Goal: Information Seeking & Learning: Learn about a topic

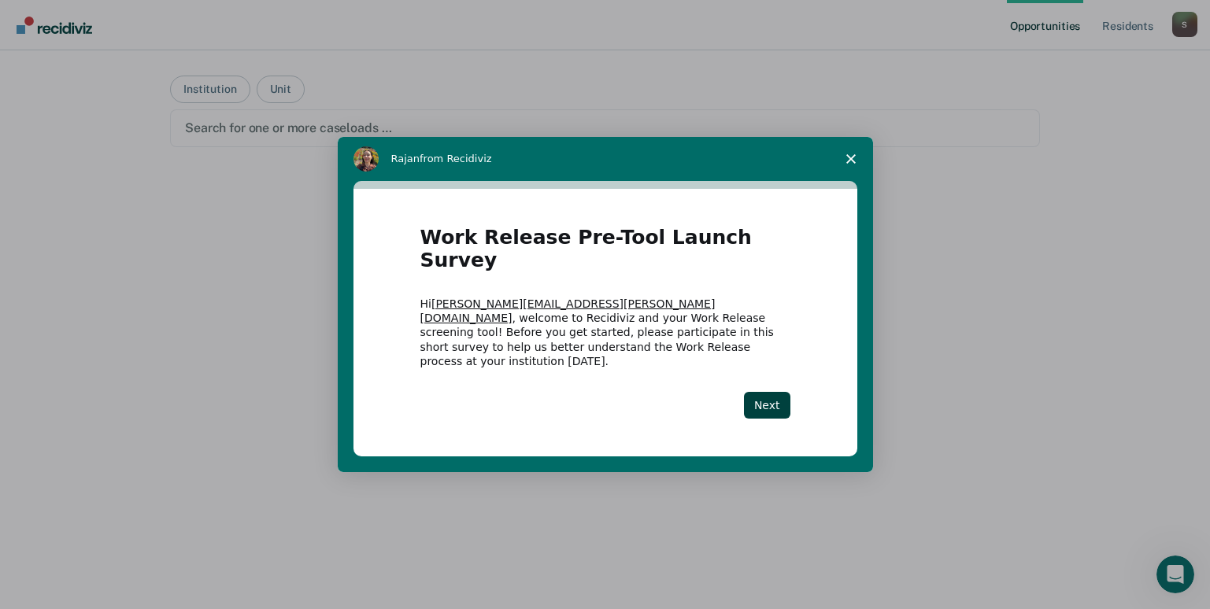
click at [852, 164] on icon "Close survey" at bounding box center [850, 158] width 9 height 9
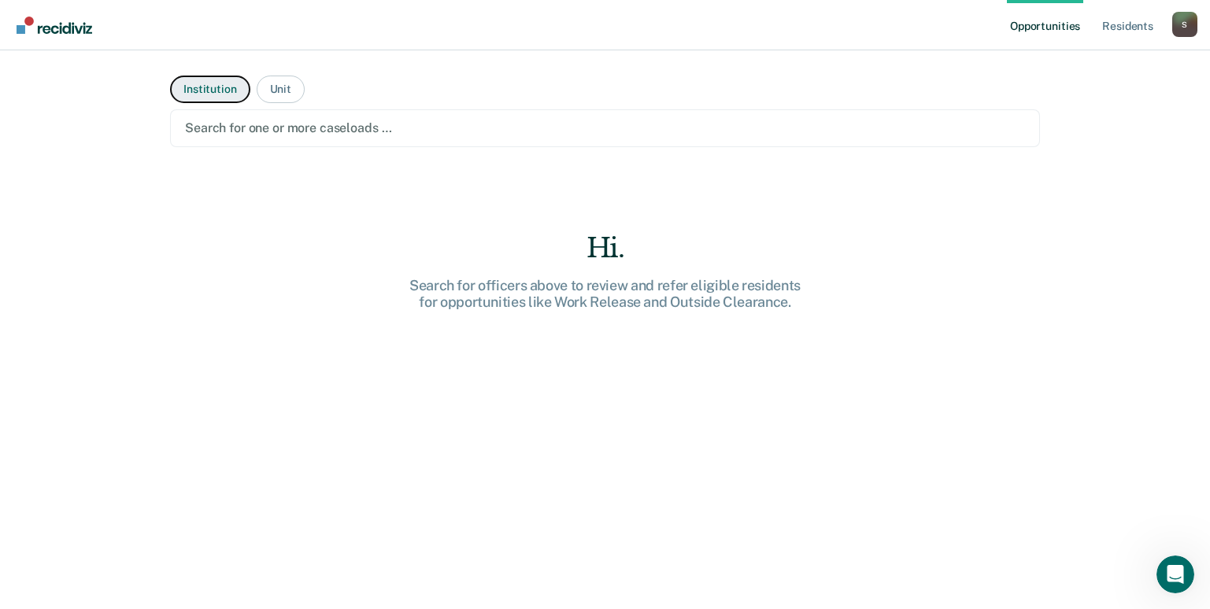
click at [183, 83] on button "Institution" at bounding box center [209, 90] width 79 height 28
click at [203, 93] on button "Institution" at bounding box center [209, 90] width 79 height 28
click at [264, 70] on main "Institution Unit Search for one or more caseloads … Hi. Search for officers abo…" at bounding box center [604, 310] width 907 height 521
click at [204, 88] on button "Institution" at bounding box center [209, 90] width 79 height 28
click at [277, 91] on button "Unit" at bounding box center [281, 90] width 48 height 28
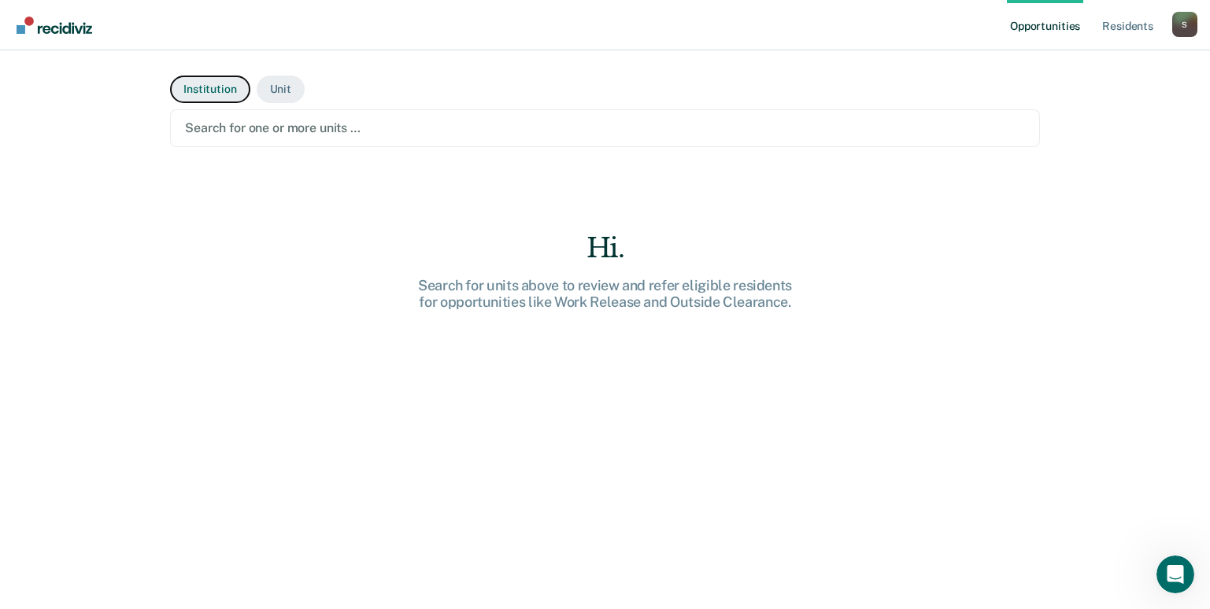
click at [219, 90] on button "Institution" at bounding box center [209, 90] width 79 height 28
click at [1119, 27] on link "Resident s" at bounding box center [1127, 25] width 57 height 50
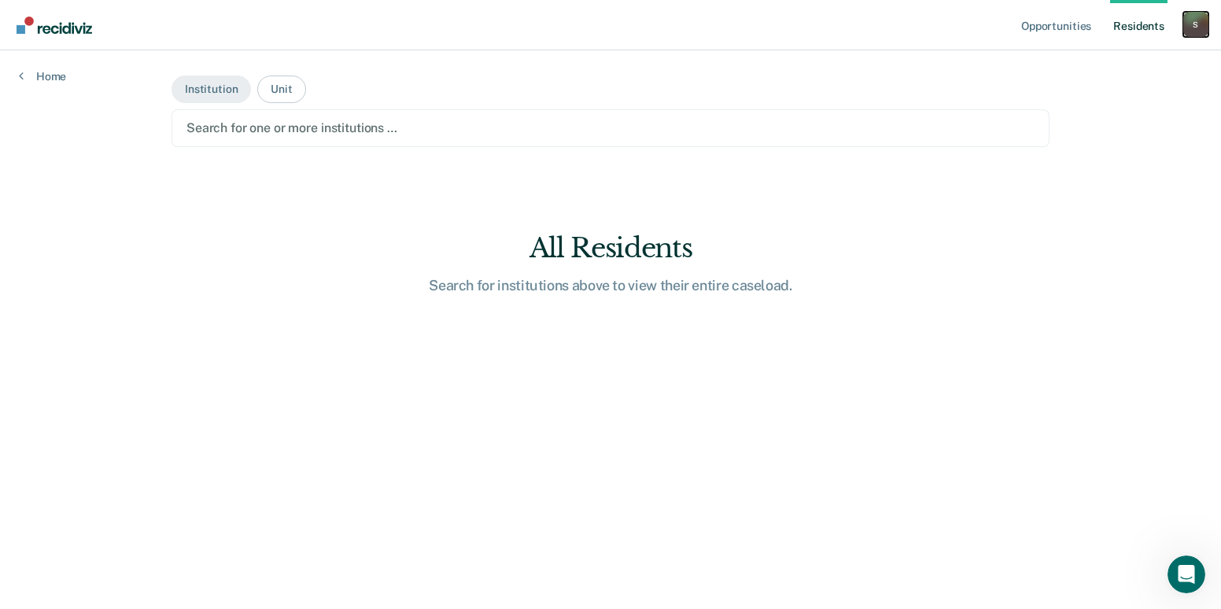
click at [1204, 23] on div "S" at bounding box center [1196, 24] width 25 height 25
click at [1200, 23] on div "S" at bounding box center [1196, 24] width 25 height 25
click at [1036, 28] on link "Opportunities" at bounding box center [1056, 25] width 76 height 50
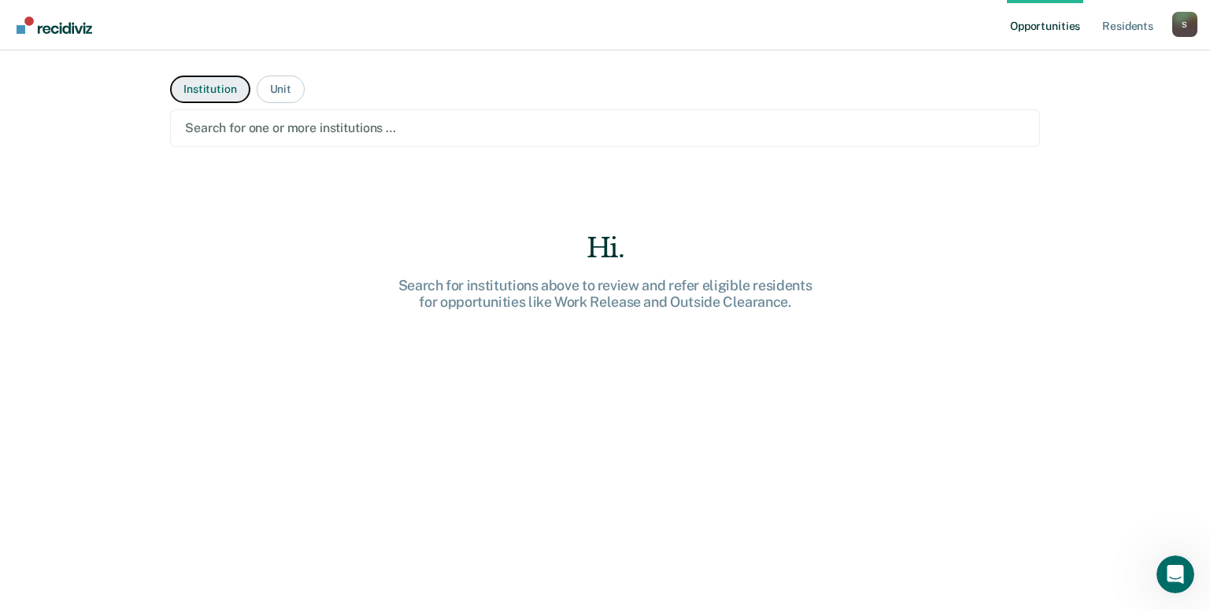
click at [212, 94] on button "Institution" at bounding box center [209, 90] width 79 height 28
click at [202, 90] on button "Institution" at bounding box center [209, 90] width 79 height 28
drag, startPoint x: 289, startPoint y: 82, endPoint x: 279, endPoint y: 90, distance: 12.3
click at [285, 86] on button "Unit" at bounding box center [281, 90] width 48 height 28
click at [58, 28] on img "Main navigation" at bounding box center [55, 25] width 76 height 17
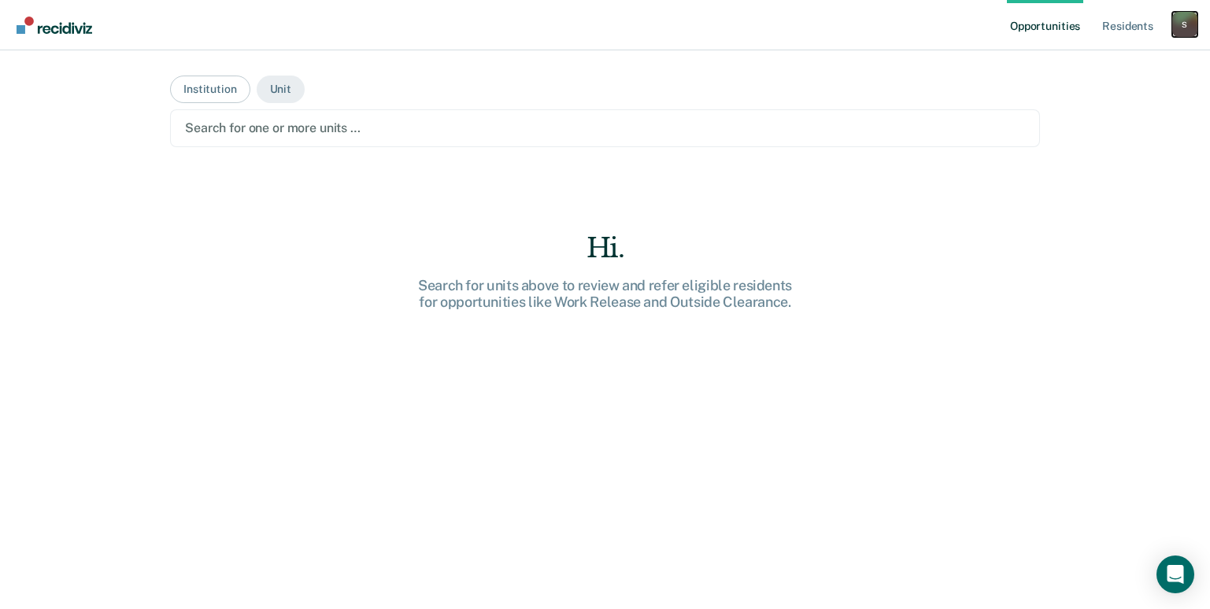
click at [1183, 26] on div "S" at bounding box center [1184, 24] width 25 height 25
click at [1069, 98] on link "Log Out" at bounding box center [1121, 103] width 127 height 13
click at [185, 93] on button "Institution" at bounding box center [209, 90] width 79 height 28
click at [273, 85] on button "Unit" at bounding box center [281, 90] width 48 height 28
click at [212, 88] on button "Institution" at bounding box center [209, 90] width 79 height 28
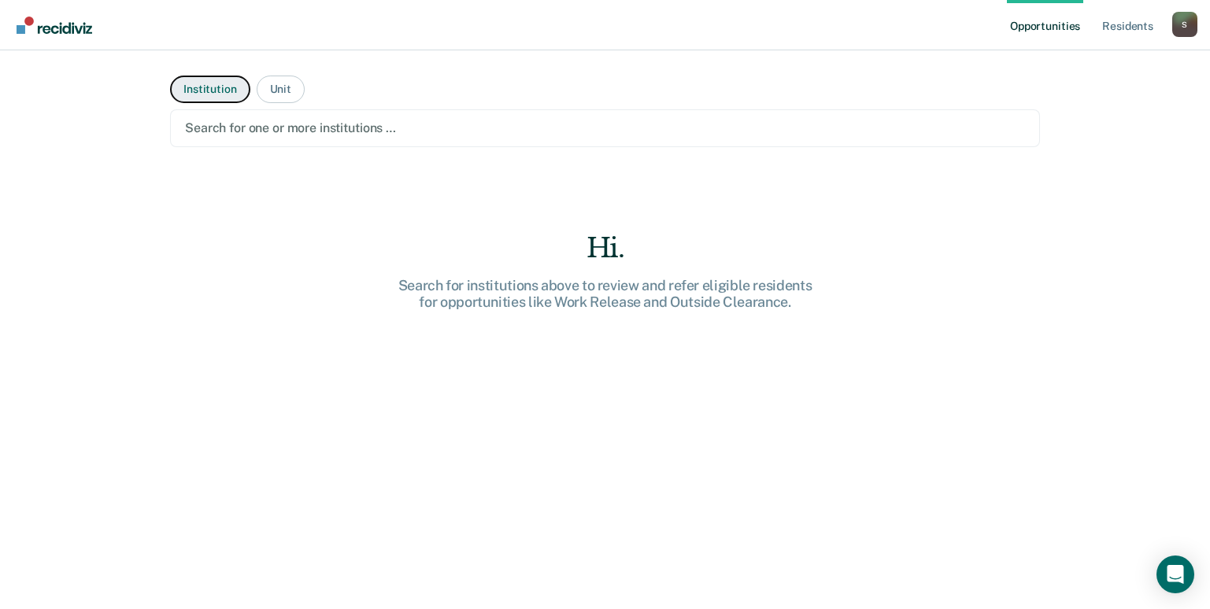
click at [217, 91] on button "Institution" at bounding box center [209, 90] width 79 height 28
click at [257, 86] on button "Unit" at bounding box center [281, 90] width 48 height 28
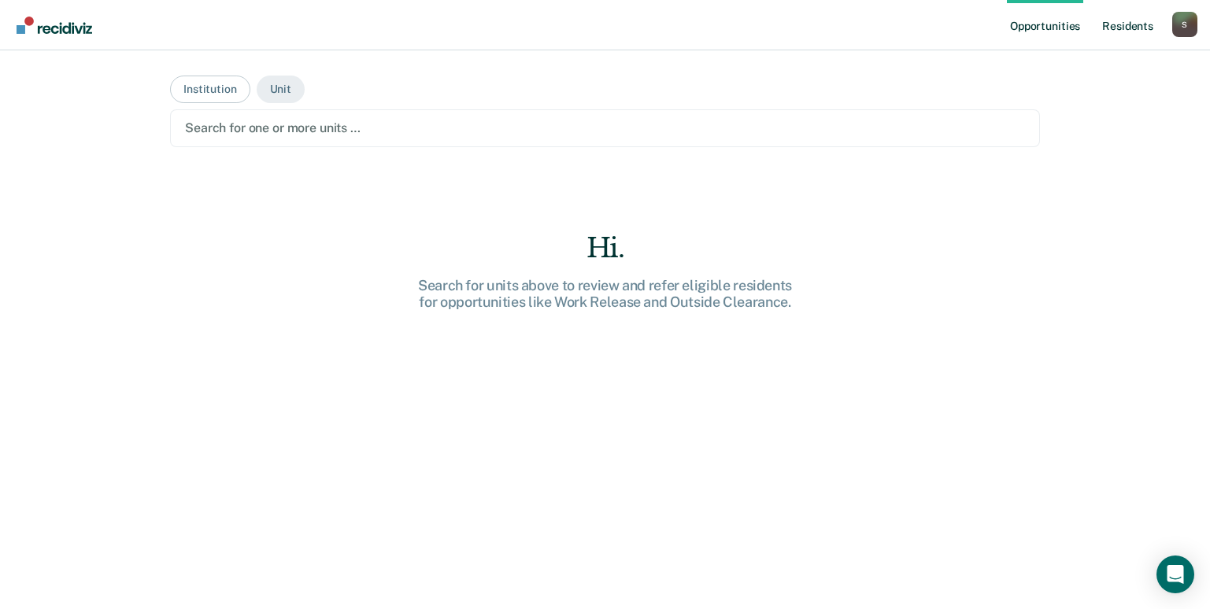
click at [1114, 25] on link "Resident s" at bounding box center [1127, 25] width 57 height 50
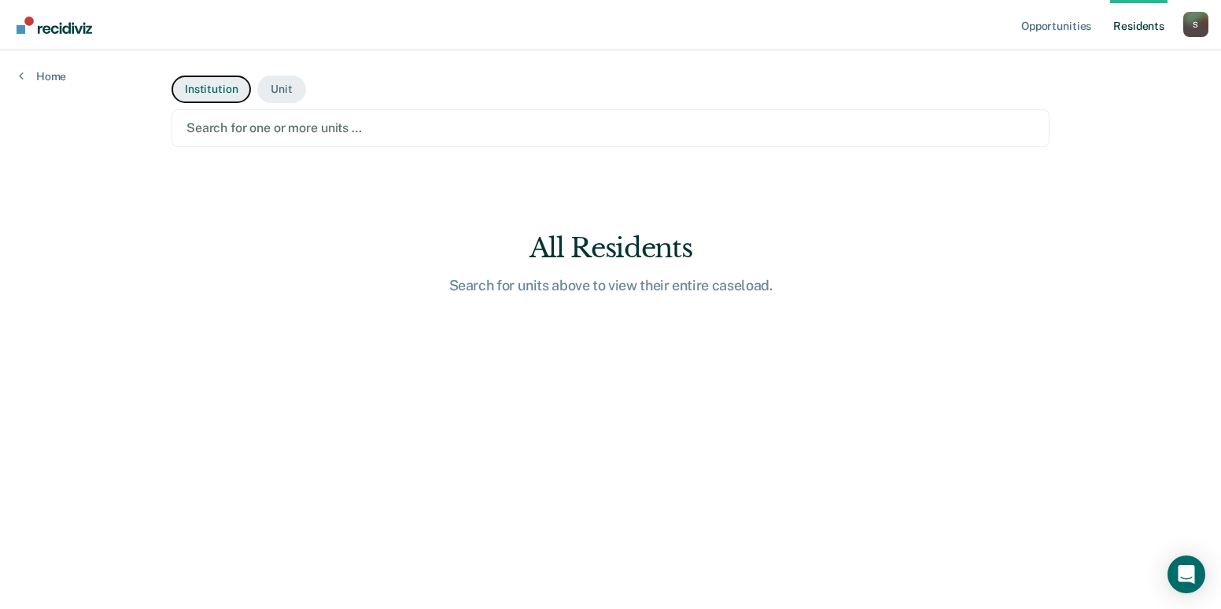
click at [227, 87] on button "Institution" at bounding box center [211, 90] width 79 height 28
click at [292, 93] on button "Unit" at bounding box center [281, 90] width 48 height 28
drag, startPoint x: 217, startPoint y: 82, endPoint x: 224, endPoint y: 87, distance: 9.0
click at [218, 84] on button "Institution" at bounding box center [211, 90] width 79 height 28
click at [1047, 23] on link "Opportunities" at bounding box center [1056, 25] width 76 height 50
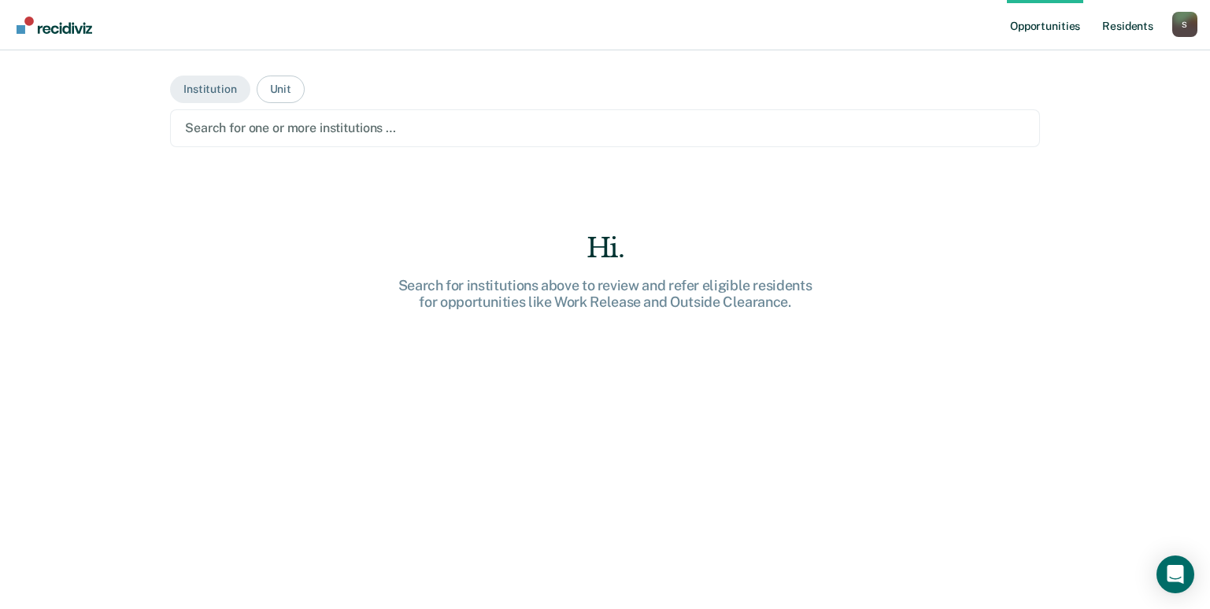
click at [1134, 31] on link "Resident s" at bounding box center [1127, 25] width 57 height 50
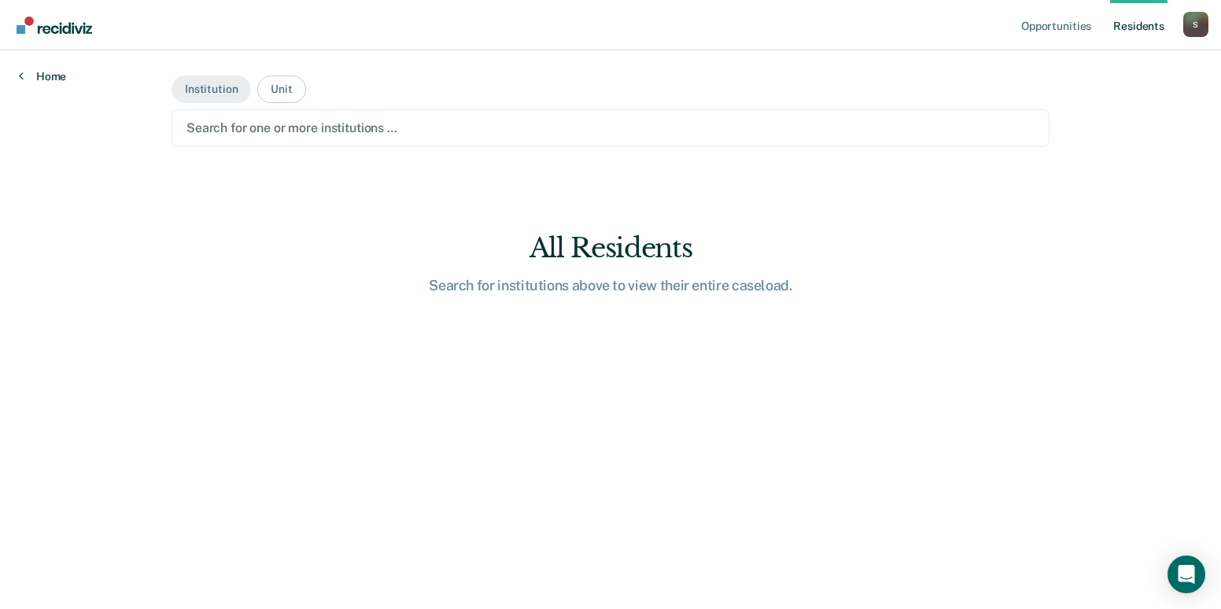
click at [50, 74] on link "Home" at bounding box center [42, 76] width 47 height 14
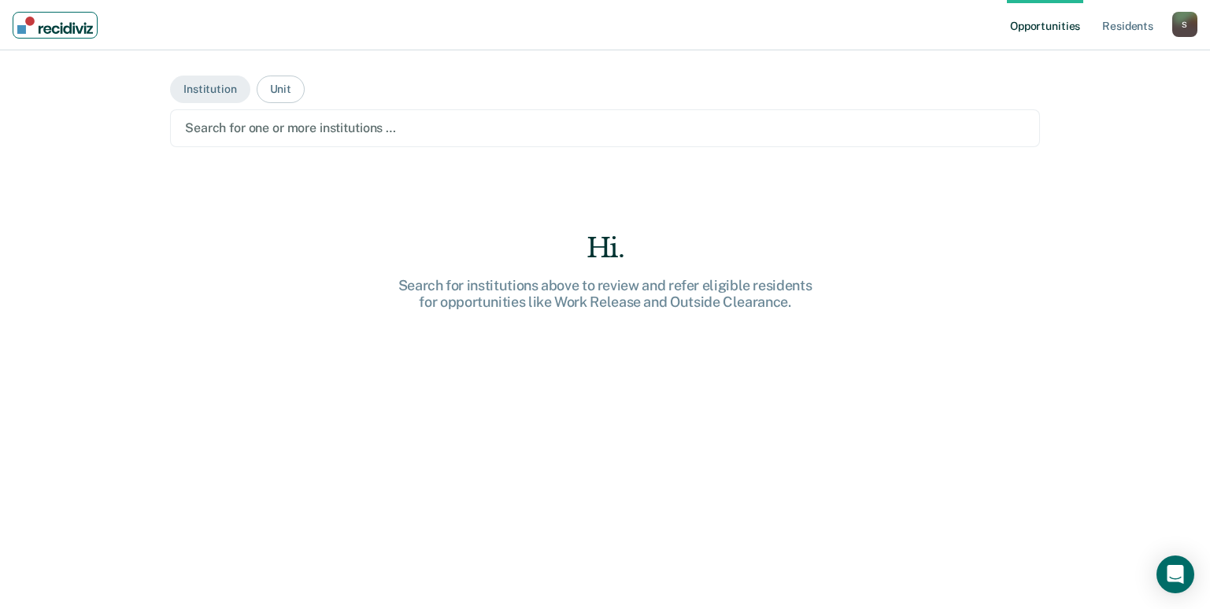
click at [57, 27] on img "Main navigation" at bounding box center [55, 25] width 76 height 17
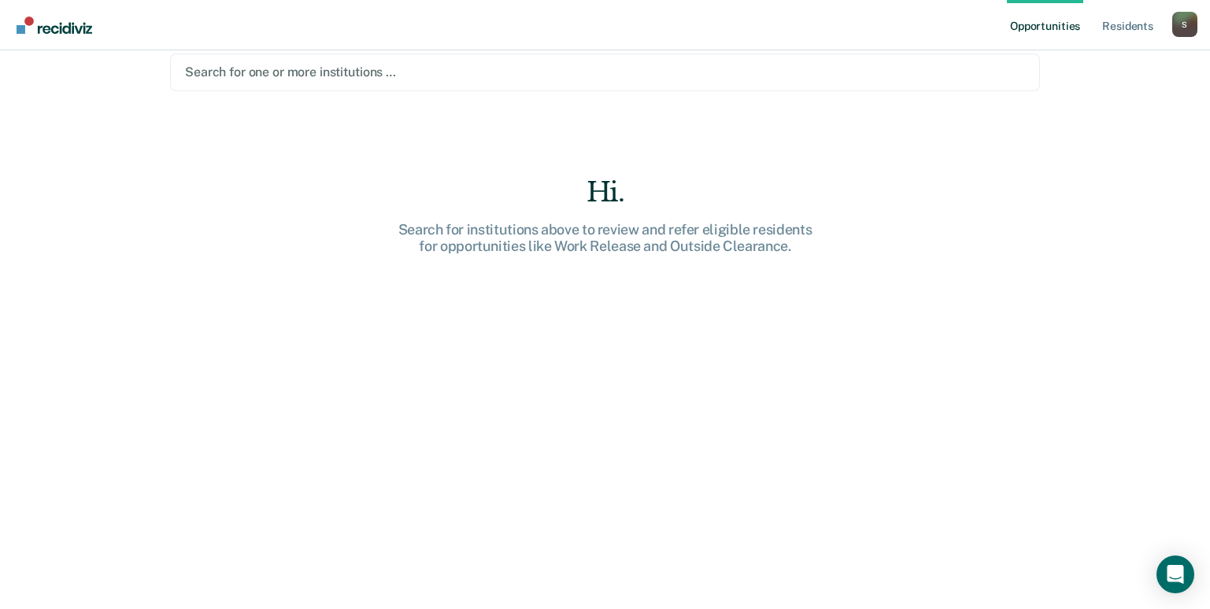
click at [224, 70] on div at bounding box center [605, 72] width 840 height 18
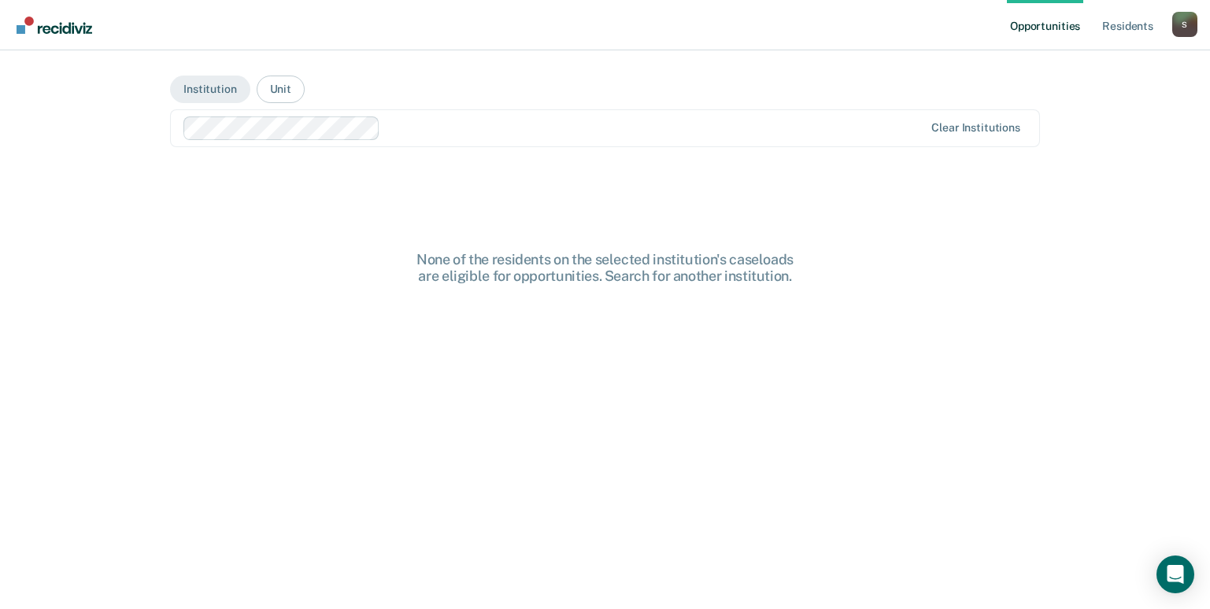
scroll to position [0, 0]
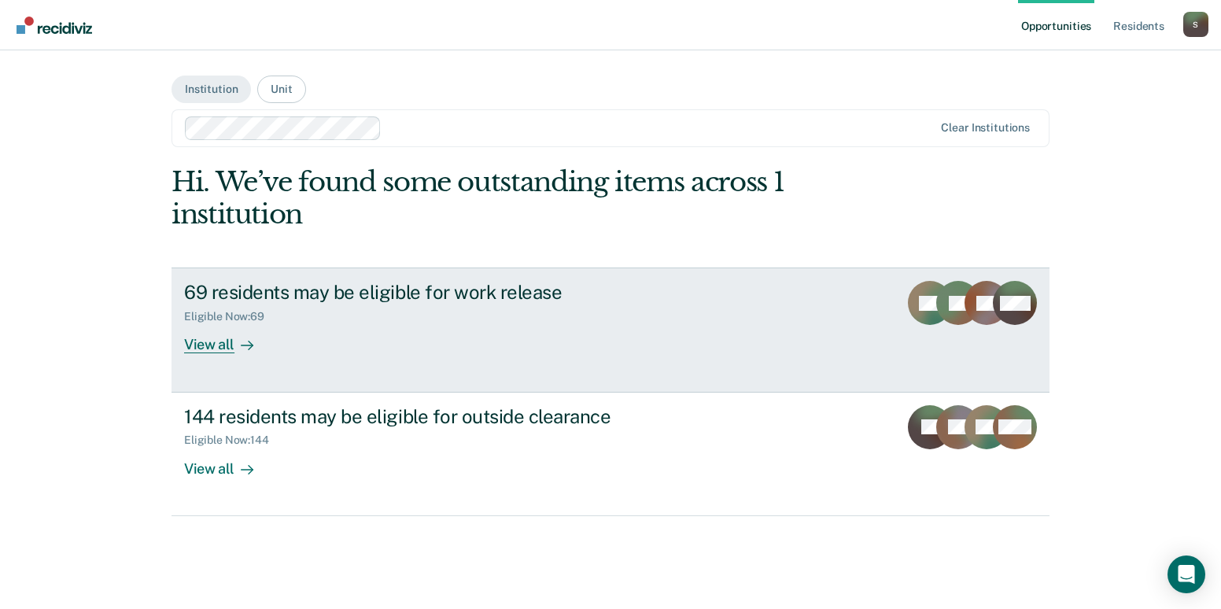
click at [211, 345] on div "View all" at bounding box center [228, 338] width 88 height 31
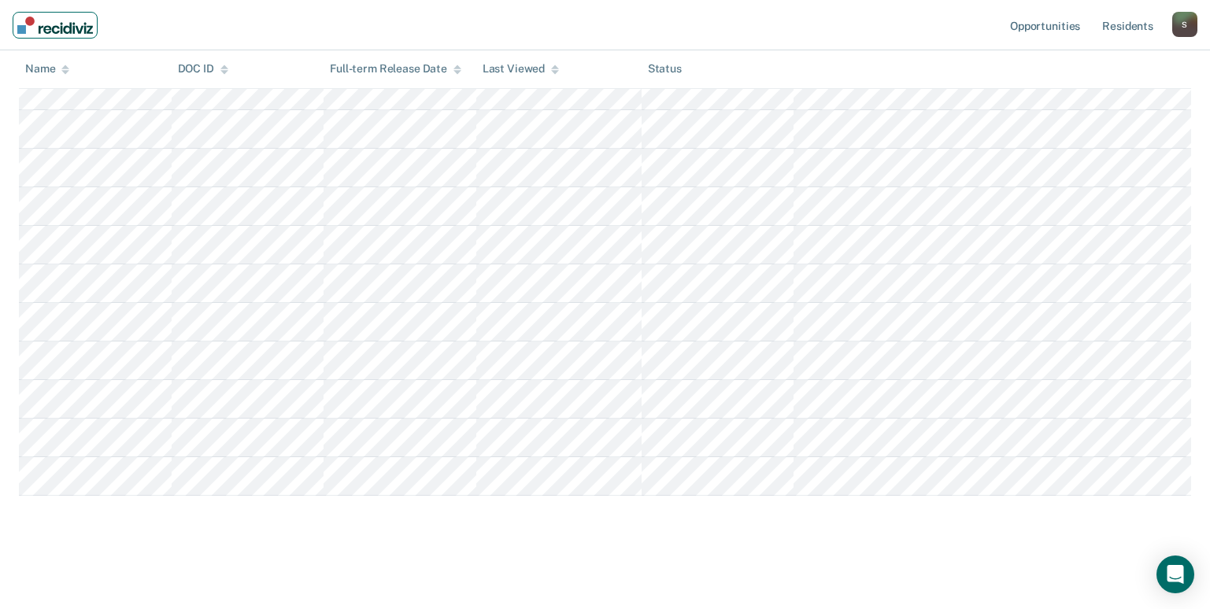
scroll to position [2098, 0]
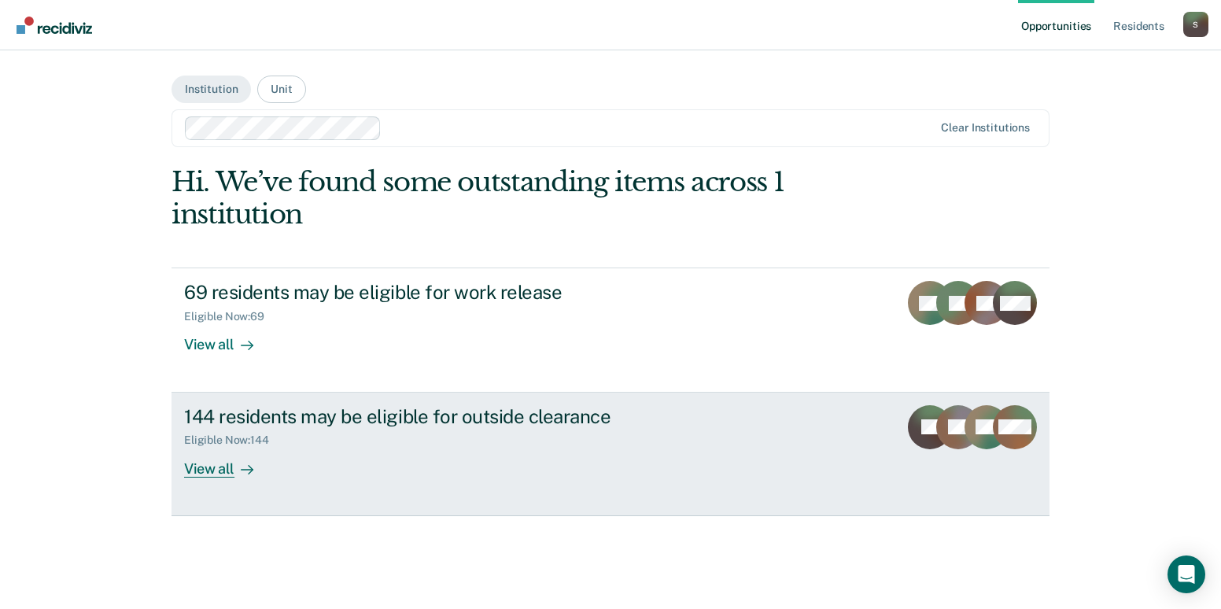
click at [219, 469] on div "View all" at bounding box center [228, 462] width 88 height 31
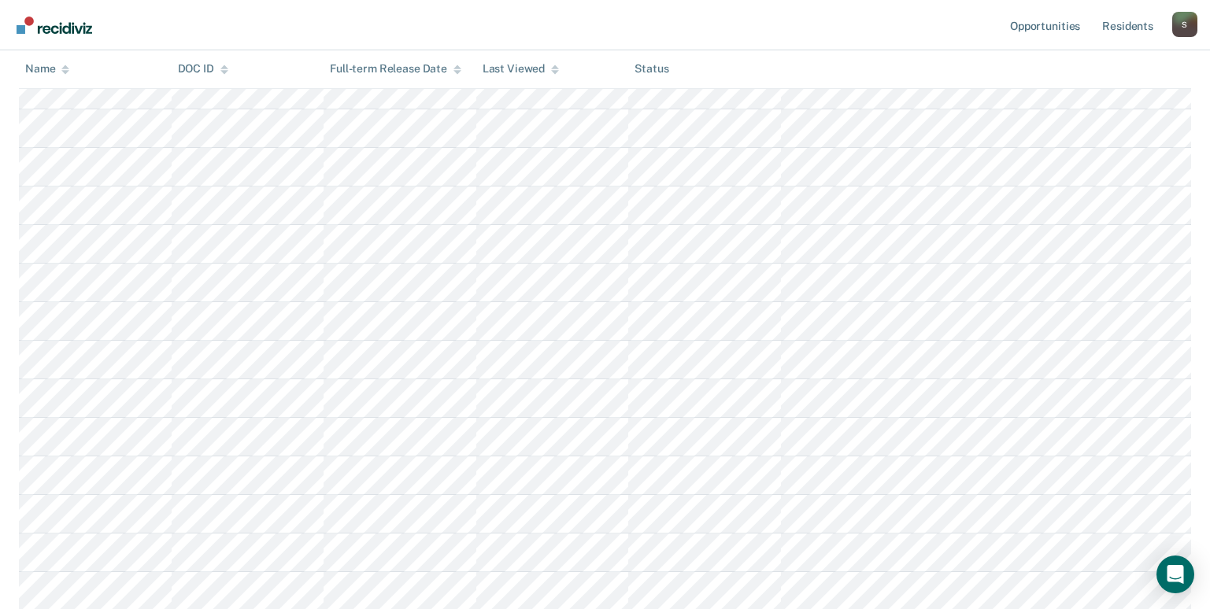
scroll to position [3620, 0]
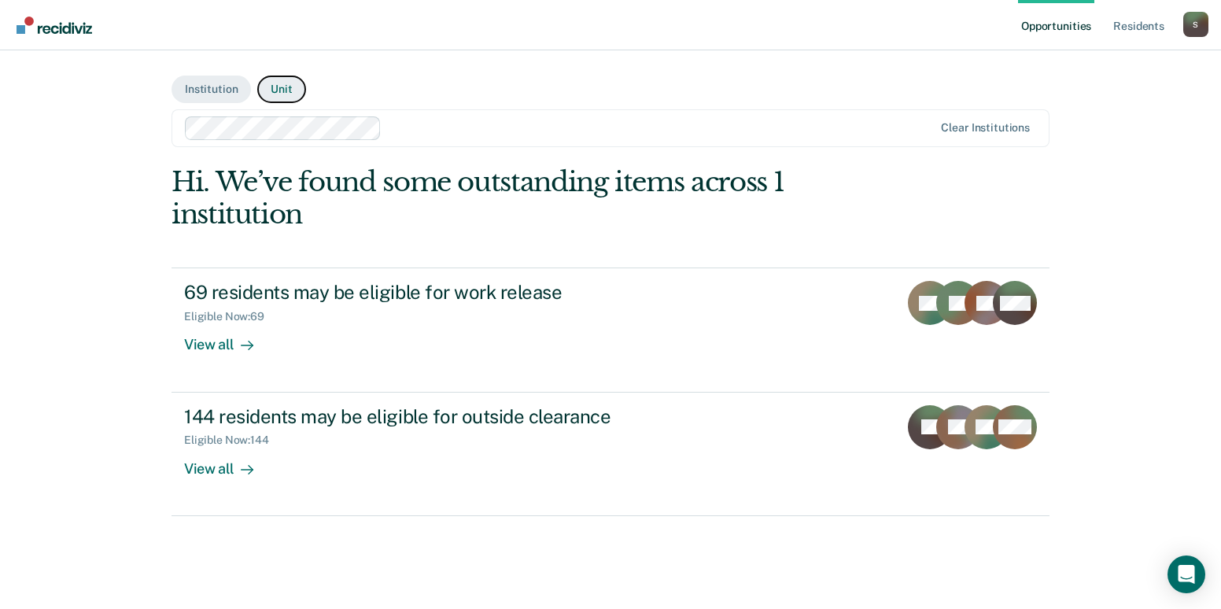
click at [281, 87] on button "Unit" at bounding box center [281, 90] width 48 height 28
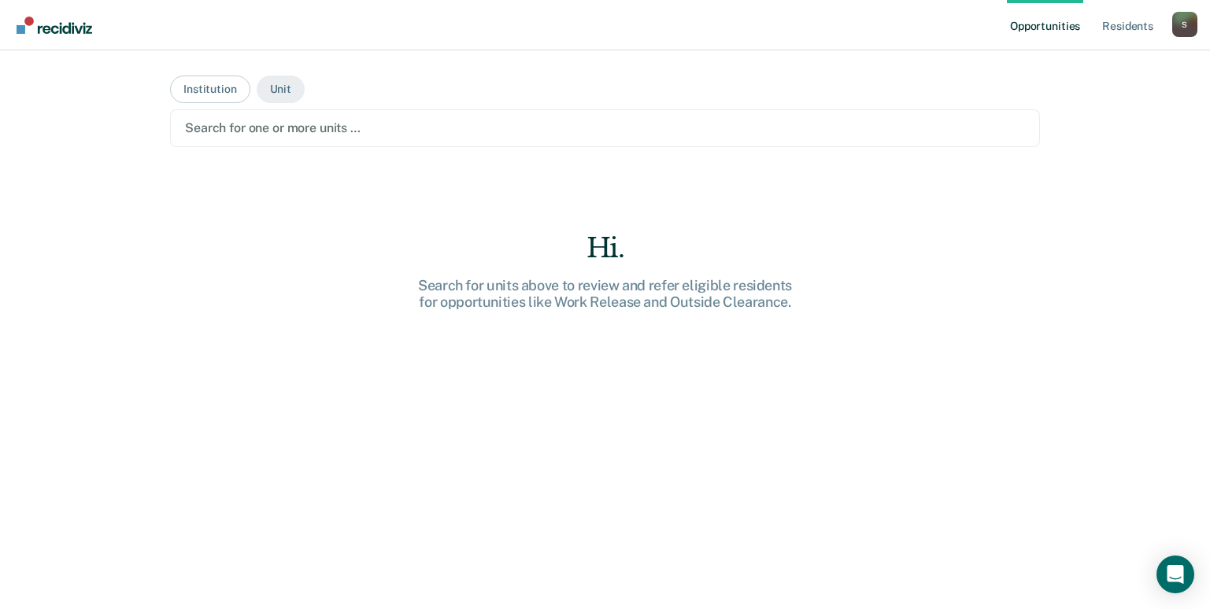
click at [254, 131] on div at bounding box center [605, 128] width 840 height 18
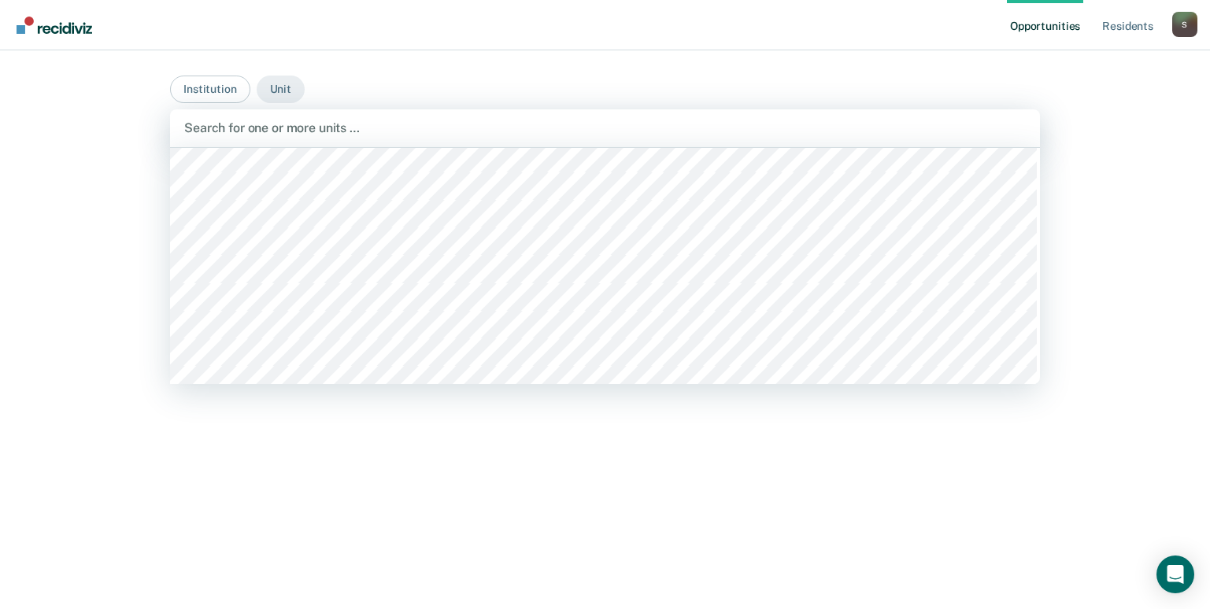
scroll to position [2518, 0]
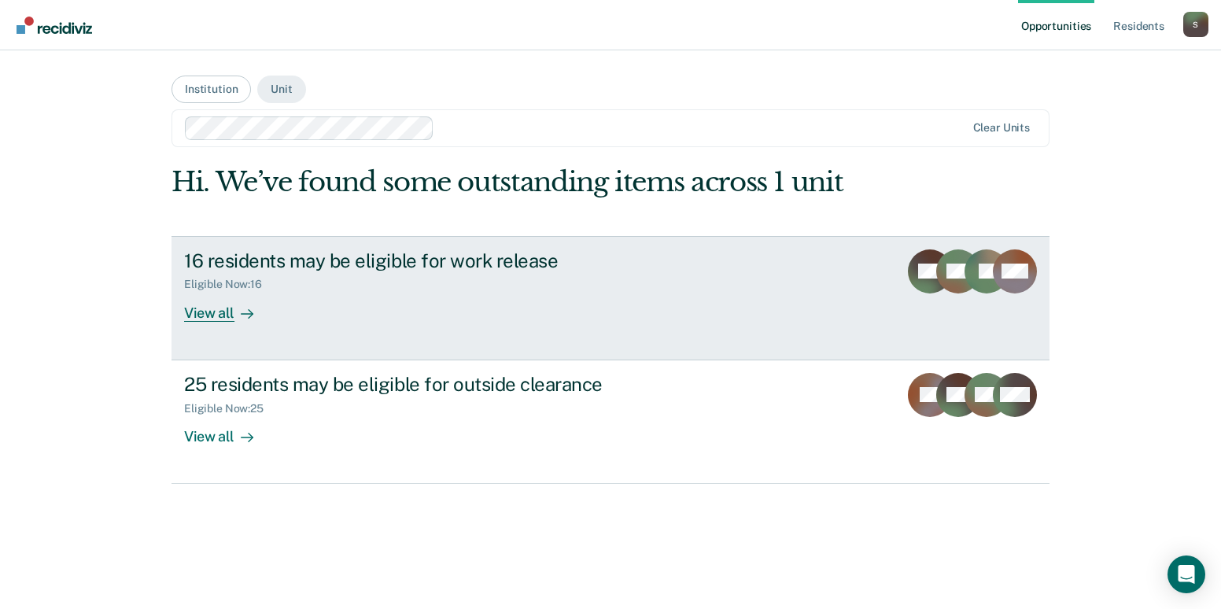
click at [215, 312] on div "View all" at bounding box center [228, 306] width 88 height 31
